Goal: Complete application form: Complete application form

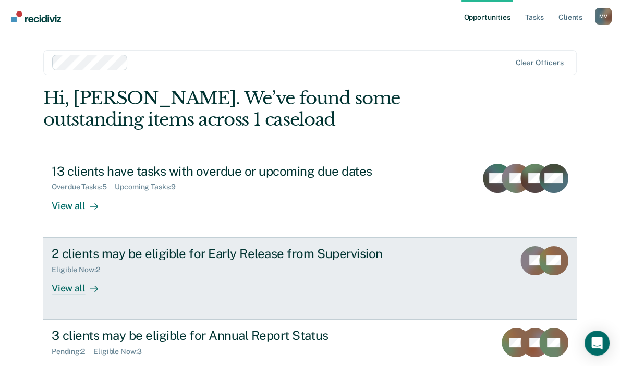
click at [119, 292] on div "2 clients may be eligible for Early Release from Supervision Eligible Now : 2 V…" at bounding box center [247, 270] width 391 height 48
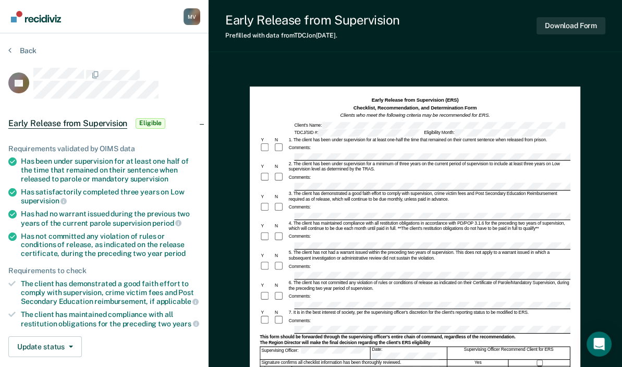
click at [315, 179] on div "Comments:" at bounding box center [415, 178] width 311 height 10
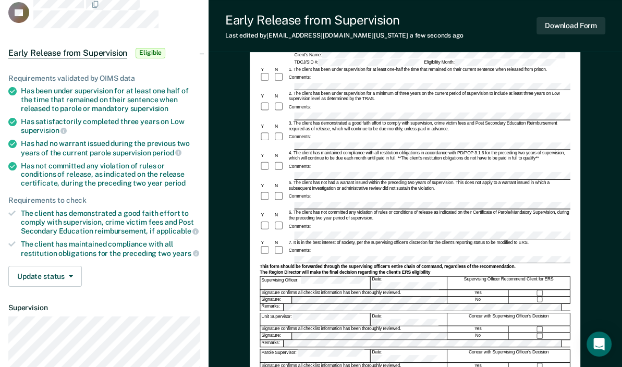
scroll to position [52, 0]
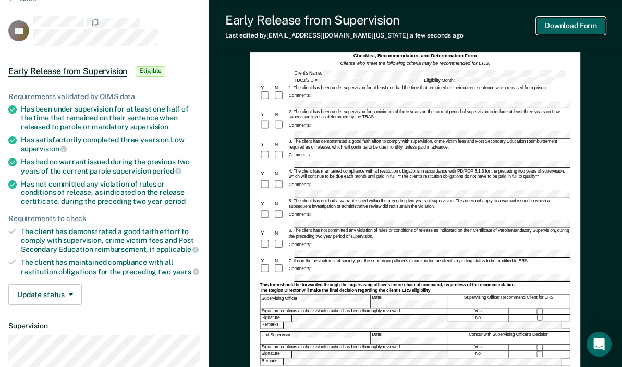
click at [566, 29] on button "Download Form" at bounding box center [570, 25] width 69 height 17
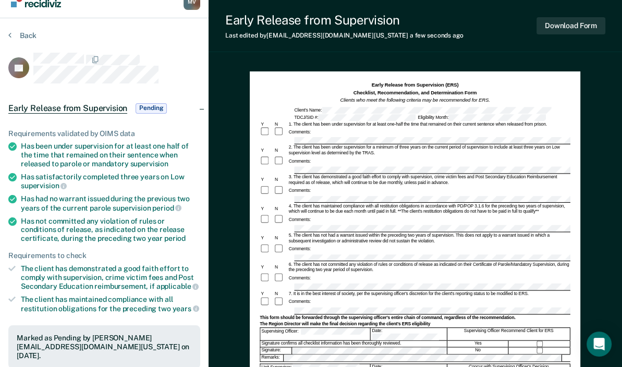
scroll to position [0, 0]
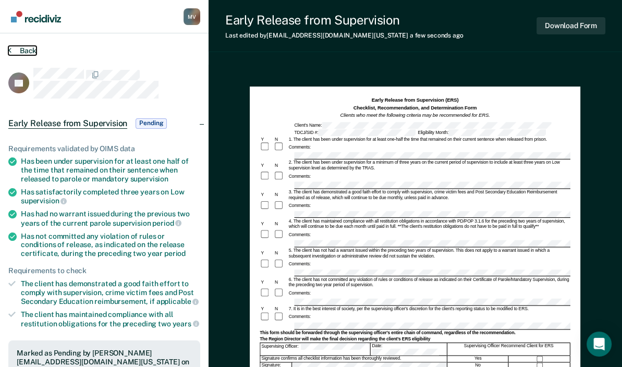
click at [23, 51] on button "Back" at bounding box center [22, 50] width 28 height 9
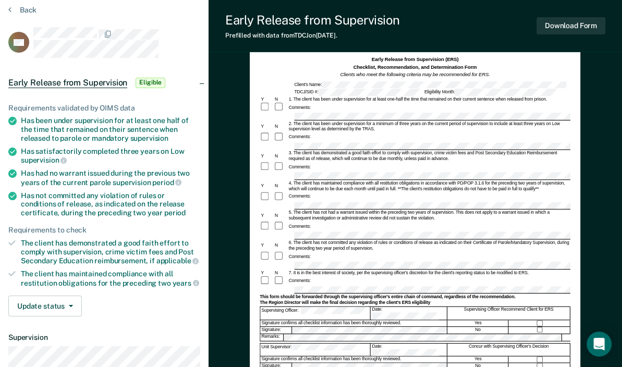
scroll to position [52, 0]
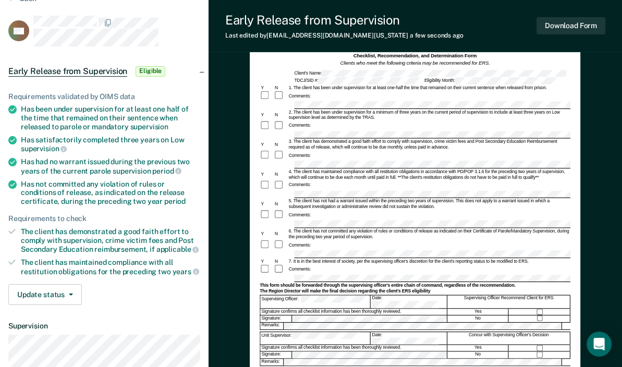
click at [320, 169] on div "4. The client has maintained compliance with all restitution obligations in acc…" at bounding box center [429, 174] width 283 height 11
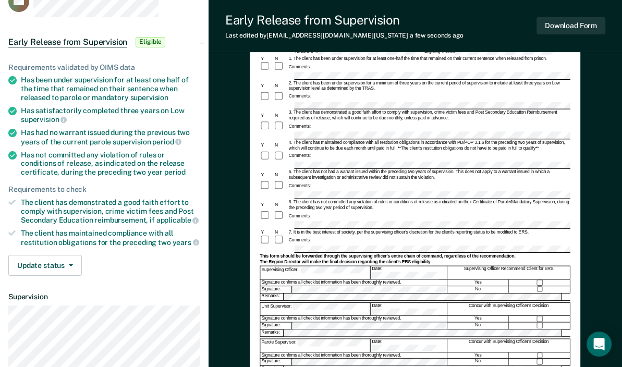
scroll to position [104, 0]
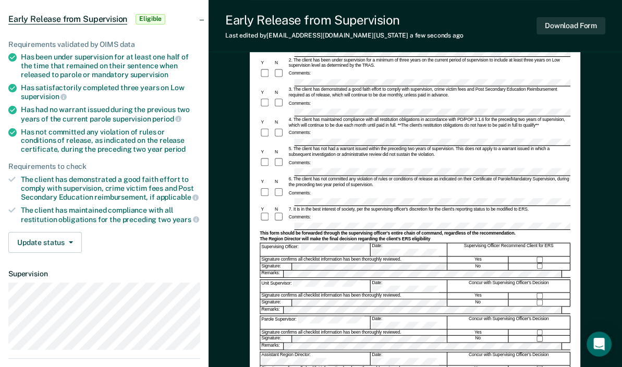
click at [311, 230] on div "This form should be forwarded through the supervising officer's entire chain of…" at bounding box center [415, 233] width 311 height 6
click at [284, 223] on div at bounding box center [415, 227] width 311 height 8
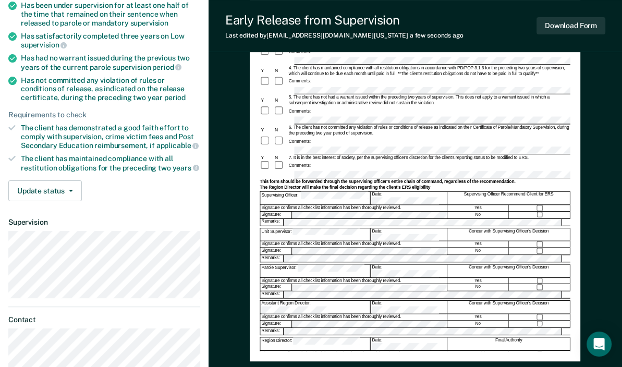
scroll to position [156, 0]
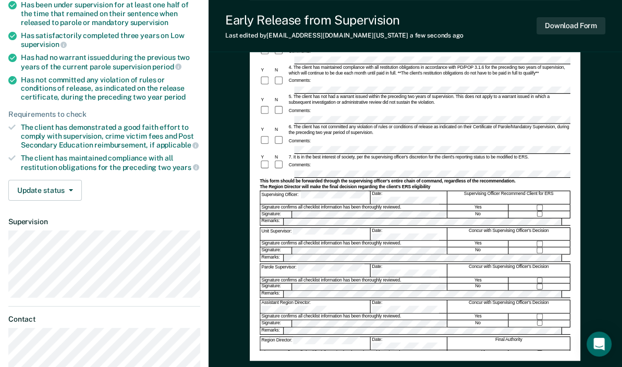
click at [520, 178] on div "This form should be forwarded through the supervising officer's entire chain of…" at bounding box center [415, 181] width 311 height 6
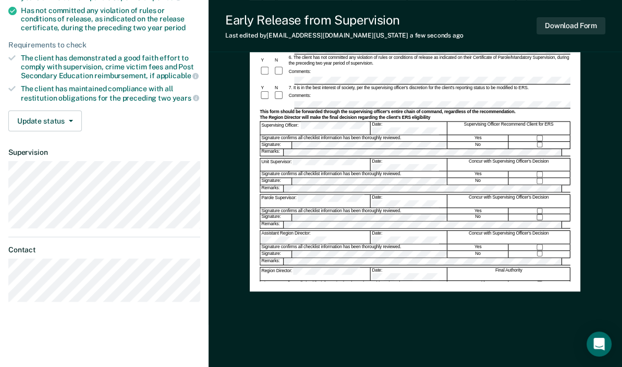
scroll to position [231, 0]
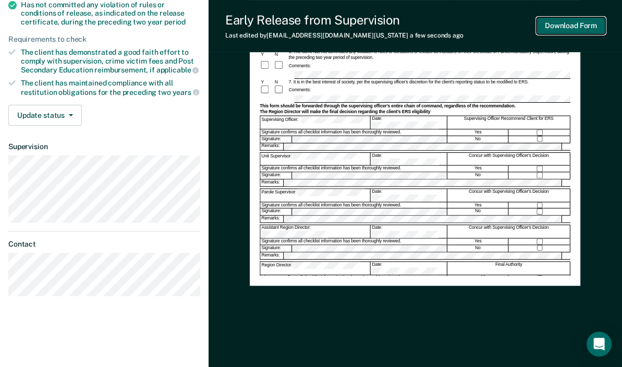
click at [570, 30] on button "Download Form" at bounding box center [570, 25] width 69 height 17
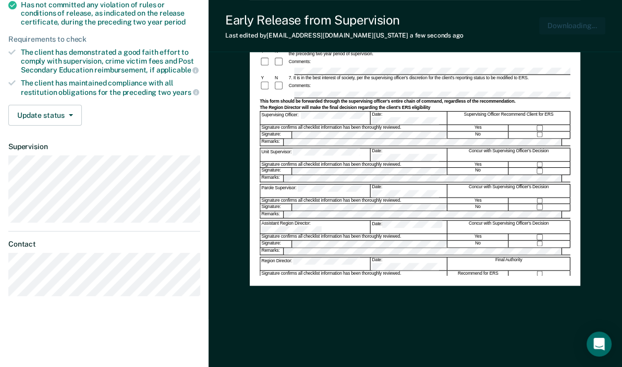
scroll to position [0, 0]
